Goal: Task Accomplishment & Management: Use online tool/utility

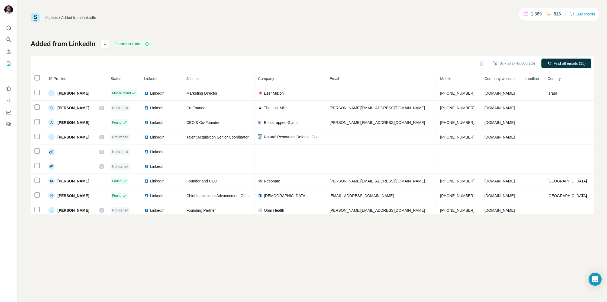
click at [237, 31] on div "My lists / Added from LinkedIn 1,869 613 Buy credits Added from LinkedIn Enrich…" at bounding box center [312, 113] width 563 height 201
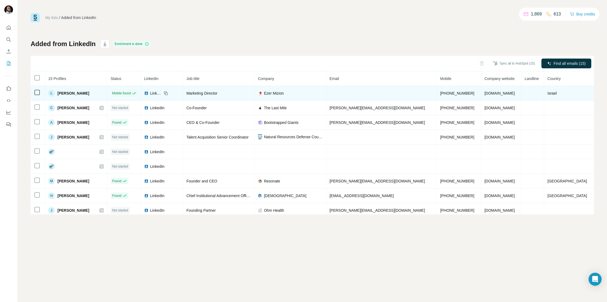
click at [485, 93] on span "[DOMAIN_NAME]" at bounding box center [500, 93] width 30 height 4
click at [233, 94] on div "Marketing Director" at bounding box center [218, 93] width 65 height 5
click at [78, 92] on span "[PERSON_NAME]" at bounding box center [73, 93] width 32 height 5
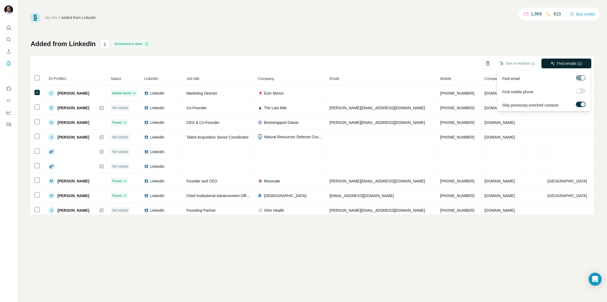
click at [565, 65] on span "Find emails (1)" at bounding box center [569, 63] width 25 height 5
click at [580, 104] on label at bounding box center [581, 104] width 10 height 5
click at [571, 62] on span "Find emails (1)" at bounding box center [569, 63] width 25 height 5
click at [581, 103] on label at bounding box center [581, 104] width 10 height 5
click at [430, 36] on div "My lists / Added from LinkedIn 1,868 613 Buy credits Added from LinkedIn Enrich…" at bounding box center [312, 113] width 563 height 201
